Goal: Navigation & Orientation: Find specific page/section

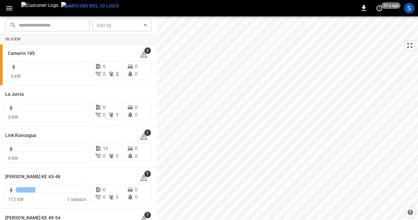
click at [411, 8] on div "S" at bounding box center [409, 8] width 10 height 10
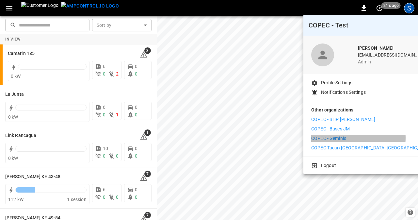
click at [343, 137] on p "COPEC - Geminis" at bounding box center [328, 138] width 35 height 7
